Goal: Check status: Check status

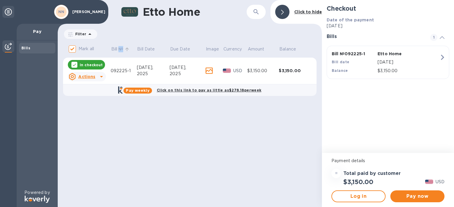
drag, startPoint x: 125, startPoint y: 51, endPoint x: 119, endPoint y: 51, distance: 6.5
click at [119, 51] on span "Bill №" at bounding box center [121, 49] width 20 height 6
